Goal: Task Accomplishment & Management: Use online tool/utility

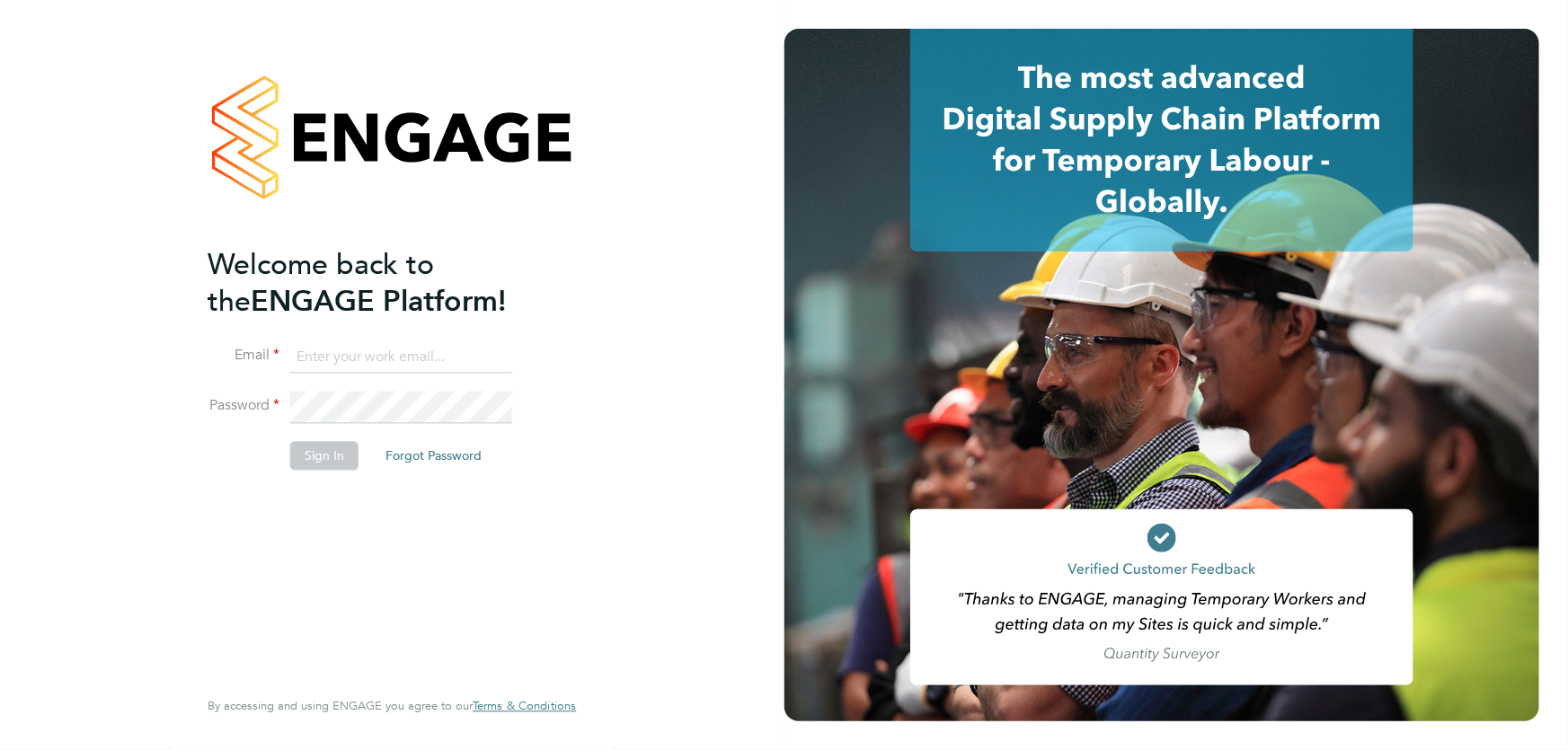
type input "[PERSON_NAME][EMAIL_ADDRESS][DOMAIN_NAME]"
click at [329, 458] on button "Sign In" at bounding box center [324, 455] width 68 height 29
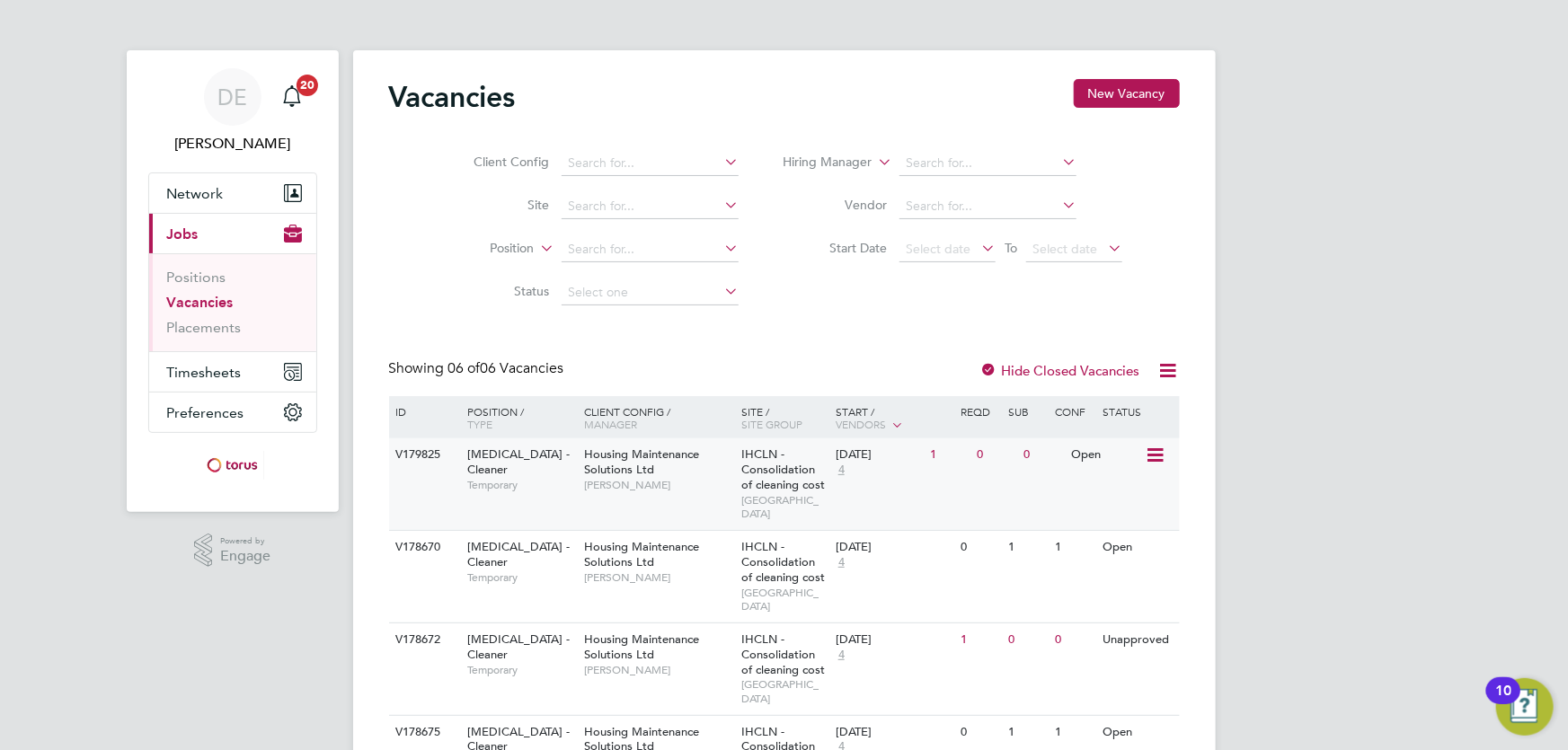
scroll to position [207, 0]
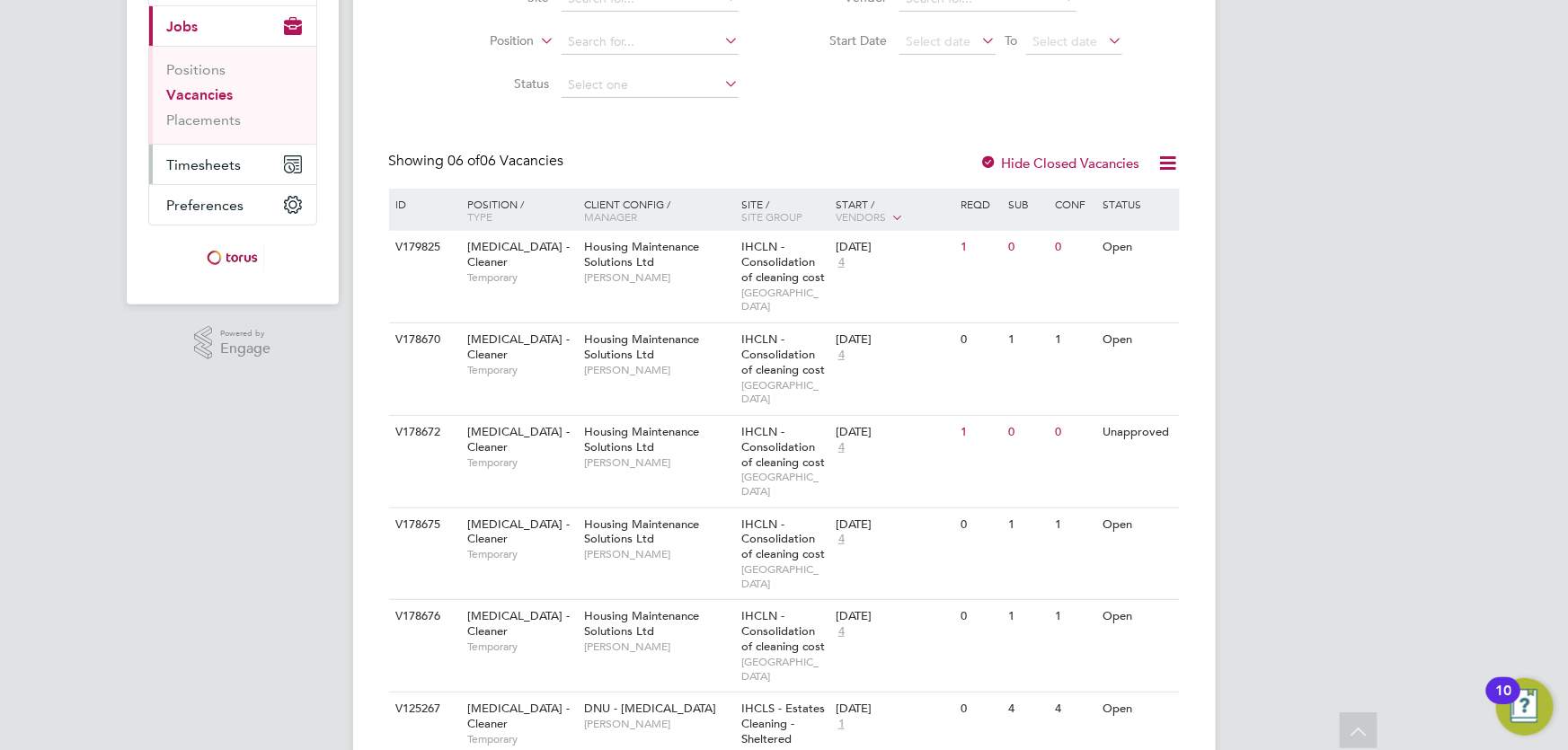
click at [219, 161] on span "Timesheets" at bounding box center [204, 165] width 75 height 17
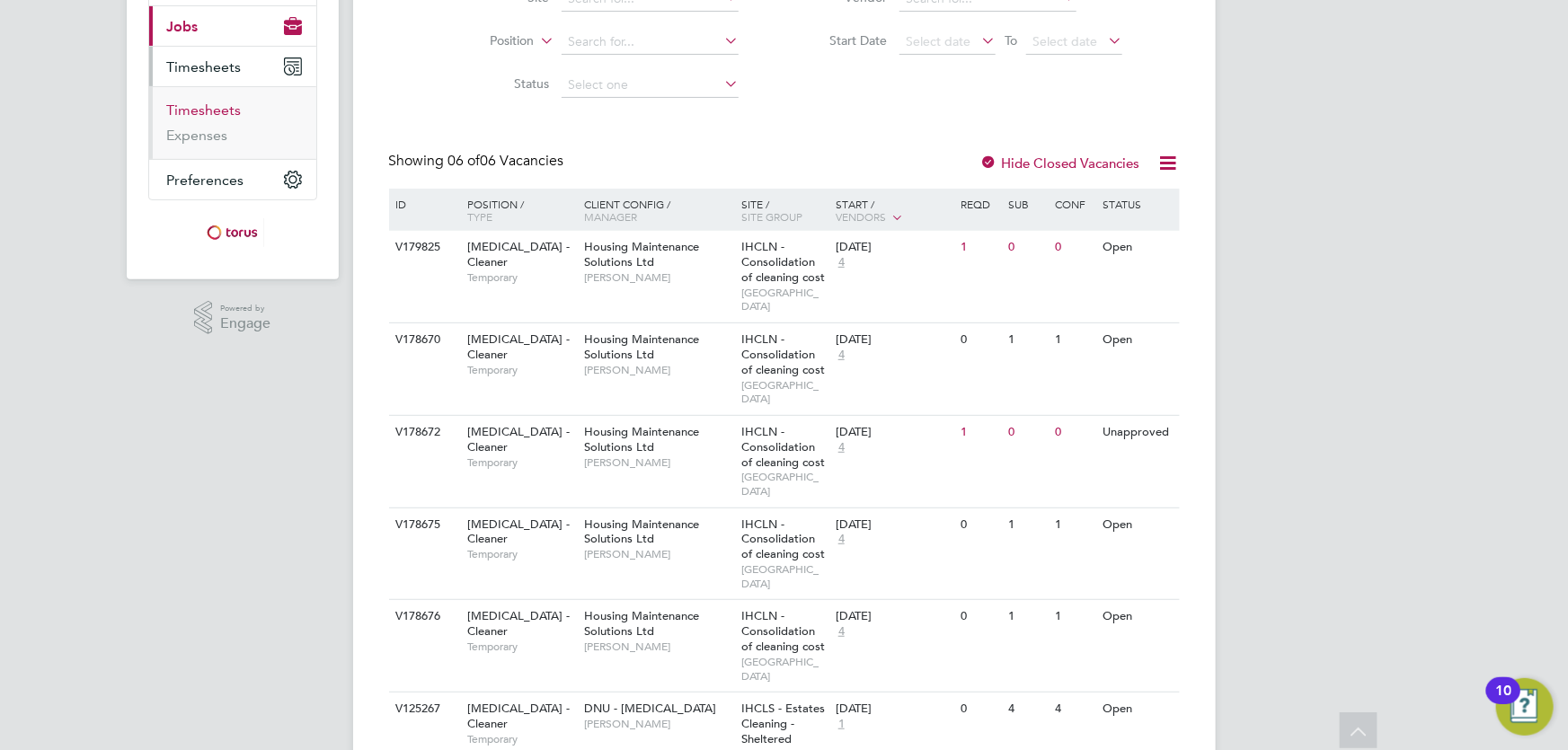
click at [231, 114] on link "Timesheets" at bounding box center [204, 110] width 75 height 17
